Goal: Find specific page/section: Find specific page/section

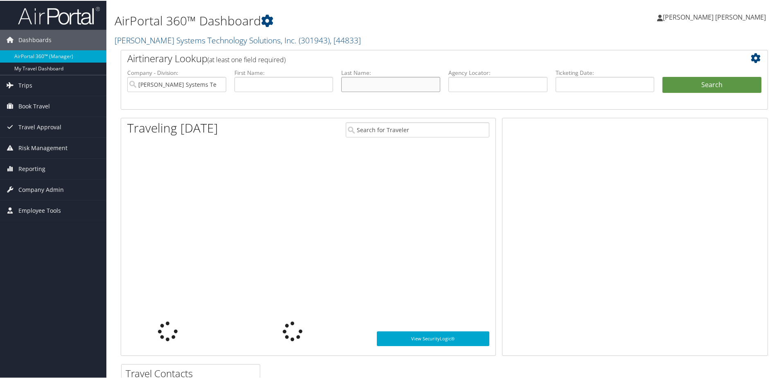
drag, startPoint x: 0, startPoint y: 0, endPoint x: 370, endPoint y: 81, distance: 378.9
click at [370, 82] on input "text" at bounding box center [390, 83] width 99 height 15
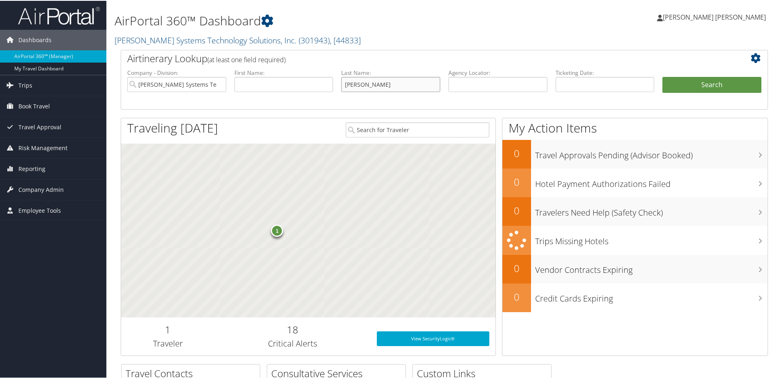
type input "[PERSON_NAME]"
click at [662, 76] on button "Search" at bounding box center [711, 84] width 99 height 16
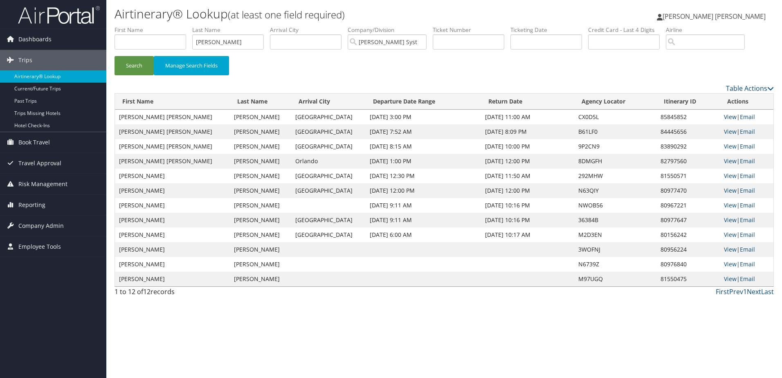
click at [725, 117] on link "View" at bounding box center [730, 117] width 13 height 8
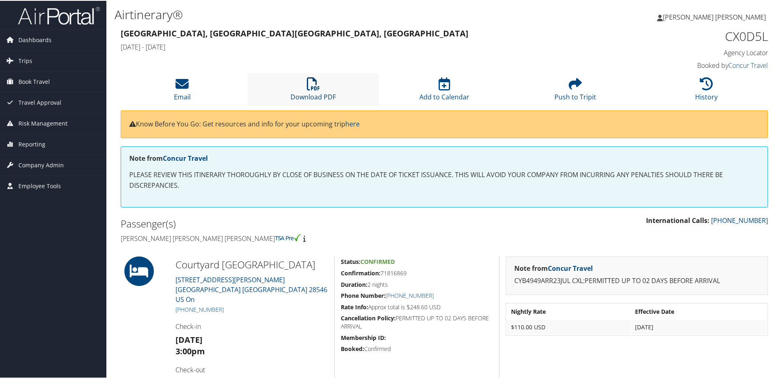
click at [313, 86] on icon at bounding box center [313, 82] width 13 height 13
